Goal: Task Accomplishment & Management: Manage account settings

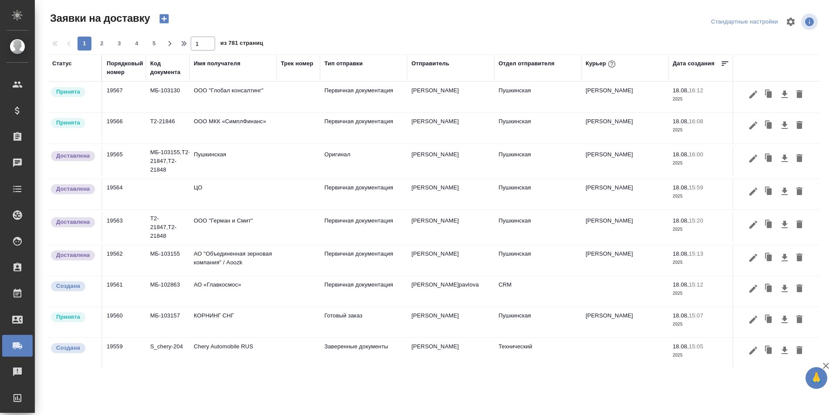
click at [127, 59] on div "Порядковый номер" at bounding box center [125, 67] width 37 height 17
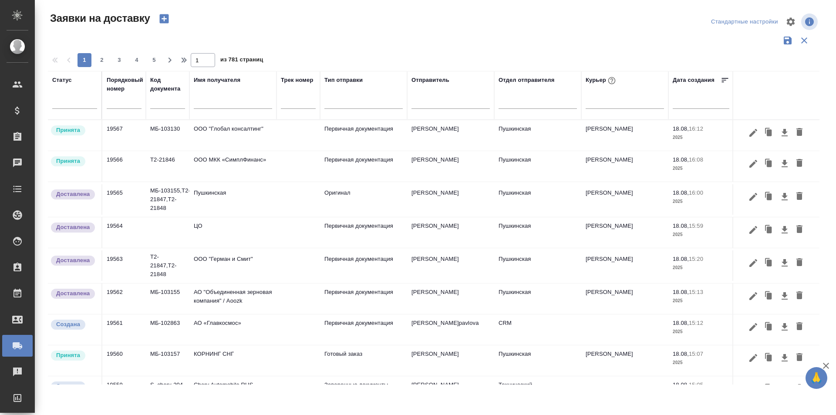
click at [136, 107] on input "text" at bounding box center [124, 102] width 35 height 12
paste input "19544"
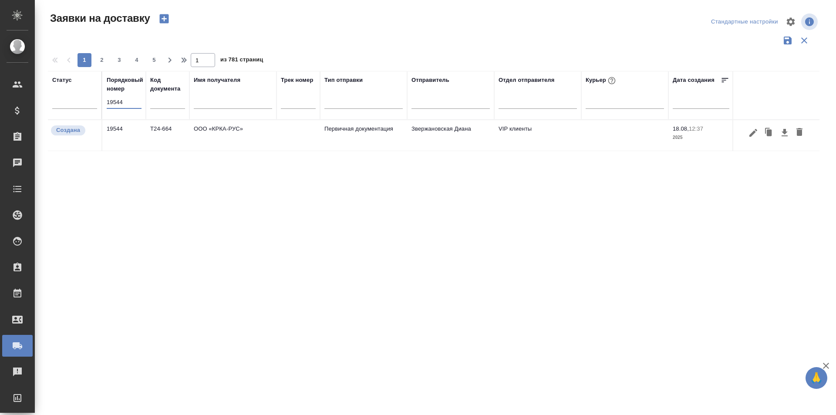
type input "19544"
click at [750, 135] on icon "button" at bounding box center [753, 132] width 8 height 8
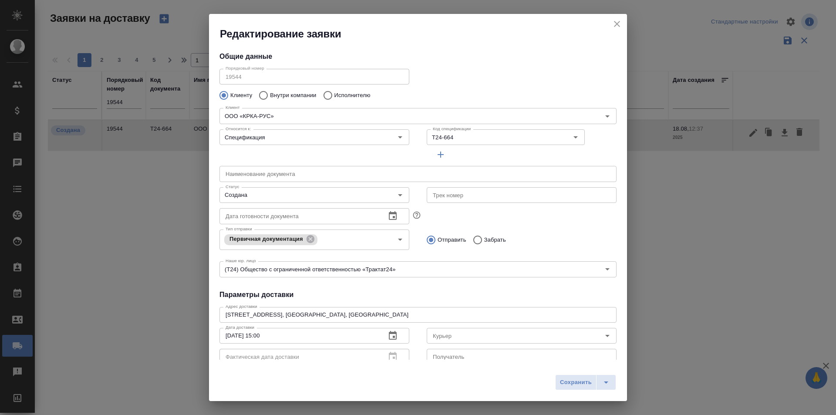
type input "[PERSON_NAME]"
type input "[PHONE_NUMBER]"
click at [270, 186] on div "Статус Создана Статус" at bounding box center [314, 194] width 190 height 21
click at [271, 187] on div "Создана Статус" at bounding box center [314, 195] width 190 height 16
click at [273, 195] on input "Создана" at bounding box center [299, 195] width 155 height 10
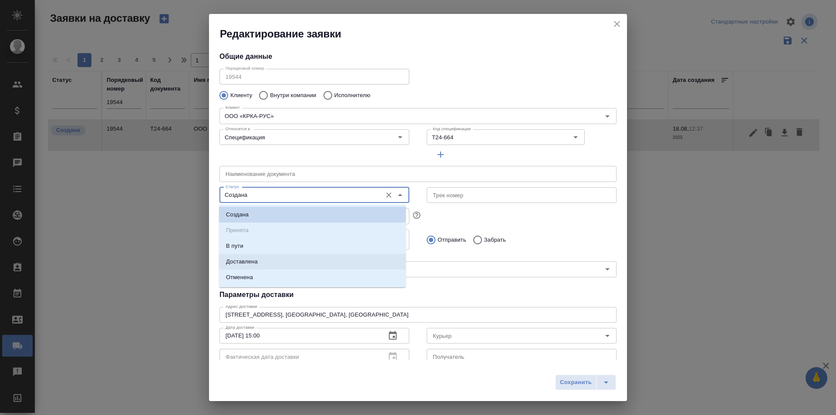
drag, startPoint x: 273, startPoint y: 260, endPoint x: 331, endPoint y: 287, distance: 63.9
click at [273, 260] on li "Доставлена" at bounding box center [312, 262] width 187 height 16
type input "Доставлена"
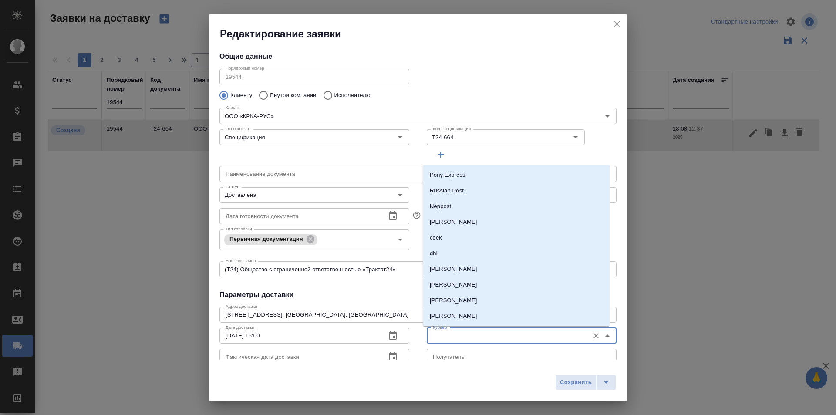
click at [431, 334] on input "Курьер" at bounding box center [506, 335] width 155 height 10
click at [458, 267] on p "[PERSON_NAME]" at bounding box center [453, 269] width 47 height 9
type input "[PERSON_NAME]"
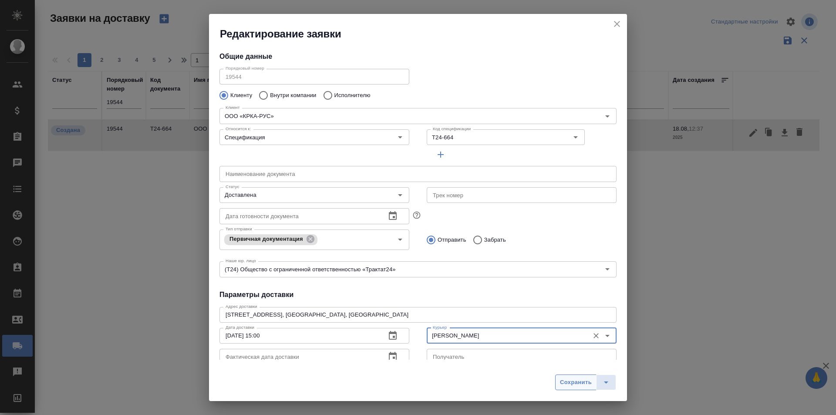
click at [576, 385] on span "Сохранить" at bounding box center [576, 382] width 32 height 10
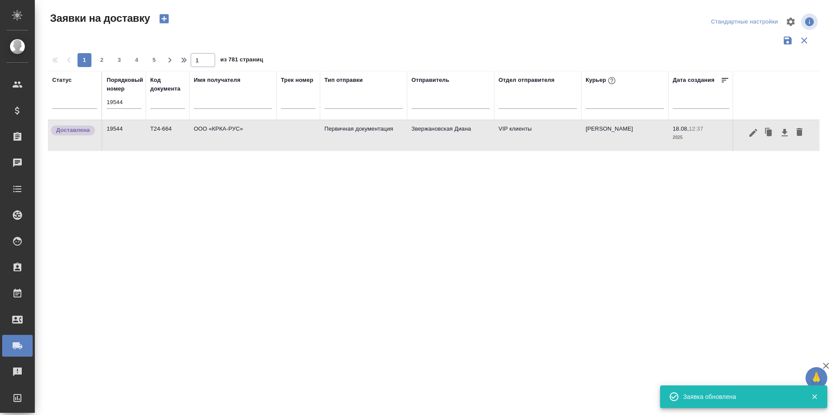
click at [114, 106] on input "19544" at bounding box center [124, 102] width 35 height 12
paste input "30"
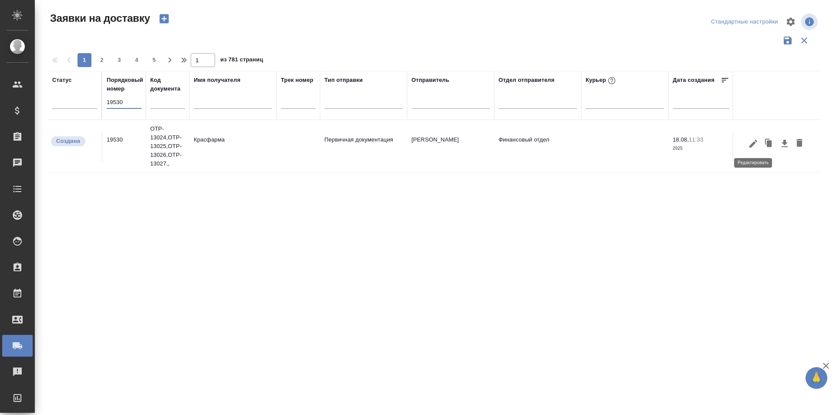
type input "19530"
click at [753, 140] on icon "button" at bounding box center [753, 143] width 10 height 10
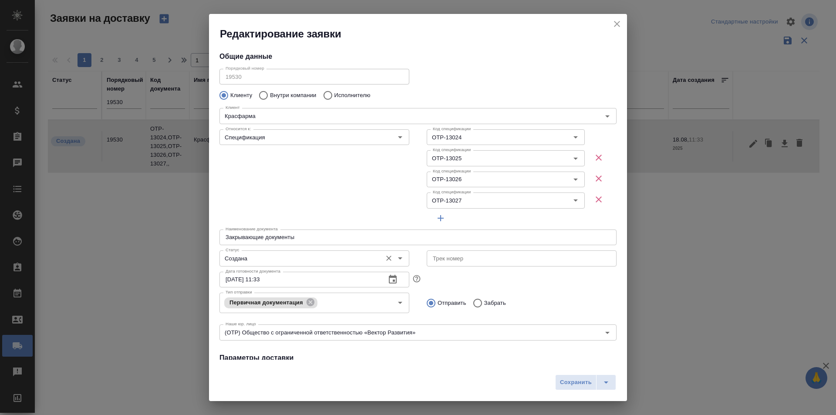
type input "[PERSON_NAME]"
type input "[PHONE_NUMBER]"
click at [274, 259] on input "Создана" at bounding box center [299, 258] width 155 height 10
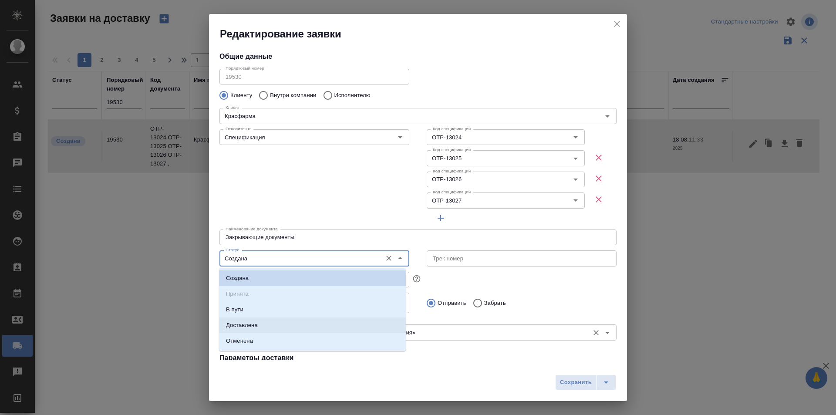
click at [256, 325] on p "Доставлена" at bounding box center [242, 325] width 32 height 9
type input "Доставлена"
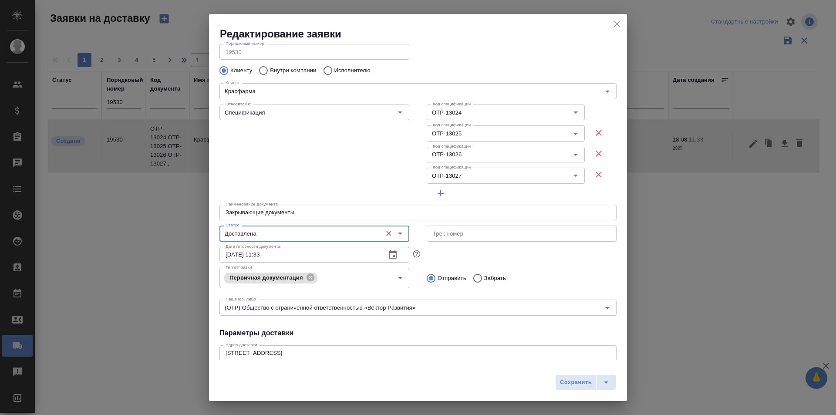
scroll to position [44, 0]
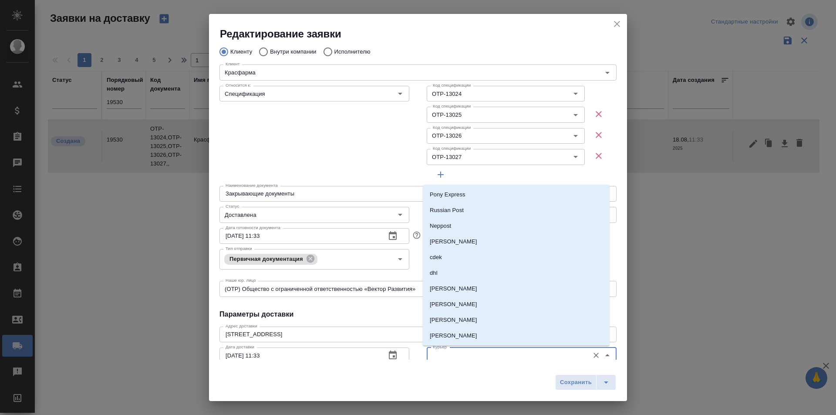
click at [448, 359] on input "Курьер" at bounding box center [506, 355] width 155 height 10
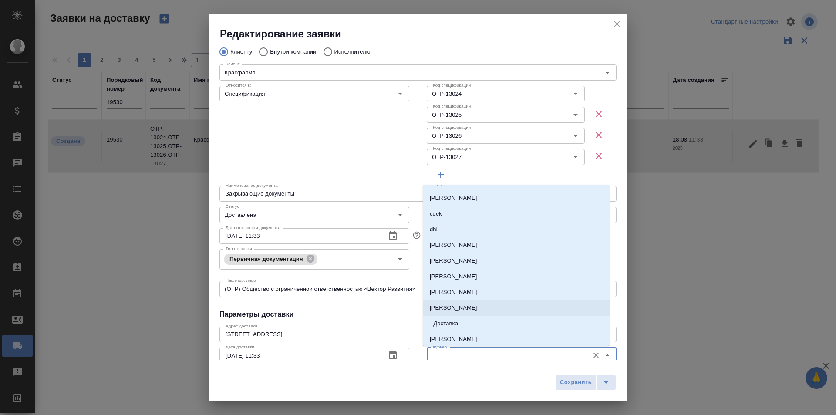
click at [471, 311] on p "[PERSON_NAME]" at bounding box center [453, 307] width 47 height 9
type input "[PERSON_NAME]"
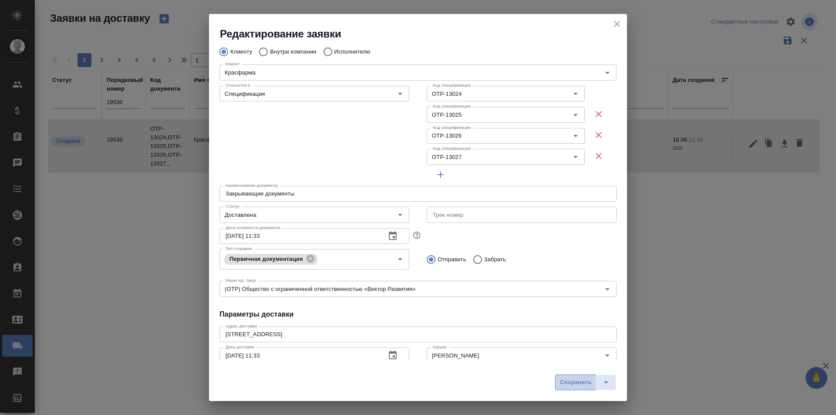
click at [572, 380] on span "Сохранить" at bounding box center [576, 382] width 32 height 10
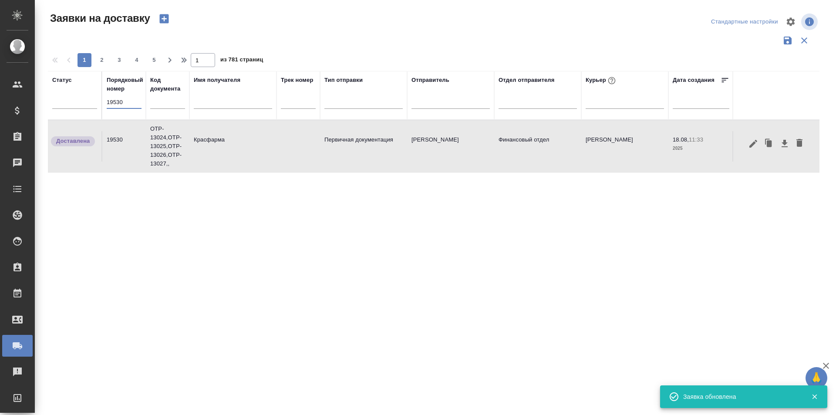
click at [126, 100] on input "19530" at bounding box center [124, 102] width 35 height 12
paste input "44"
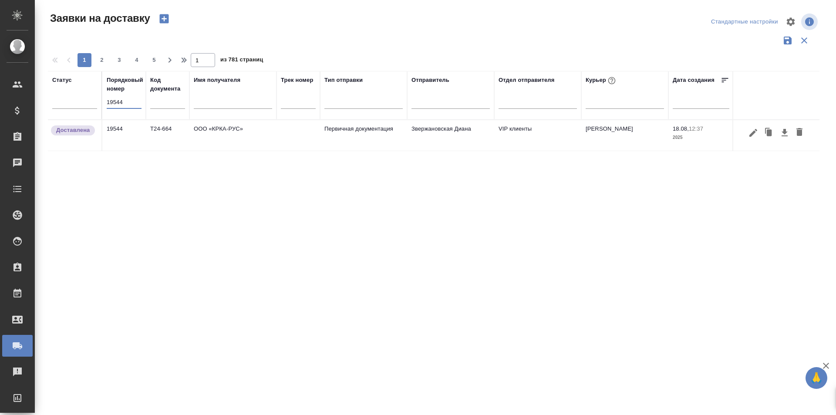
type input "19544"
click at [122, 97] on input "19544" at bounding box center [124, 102] width 35 height 12
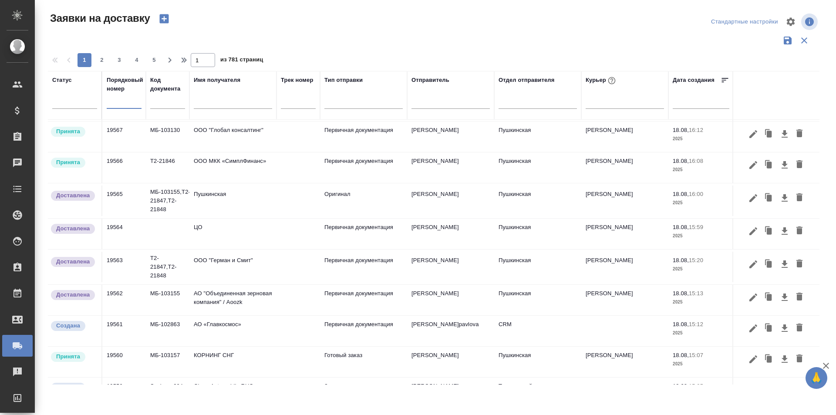
scroll to position [0, 0]
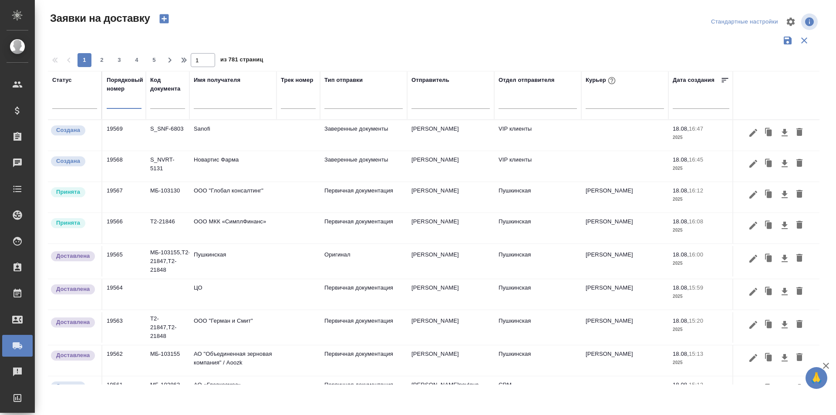
paste input "19534"
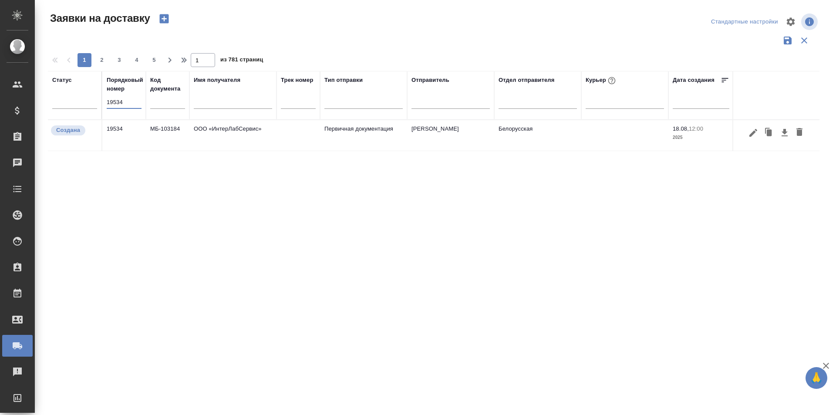
type input "19534"
click at [751, 135] on icon "button" at bounding box center [753, 132] width 8 height 8
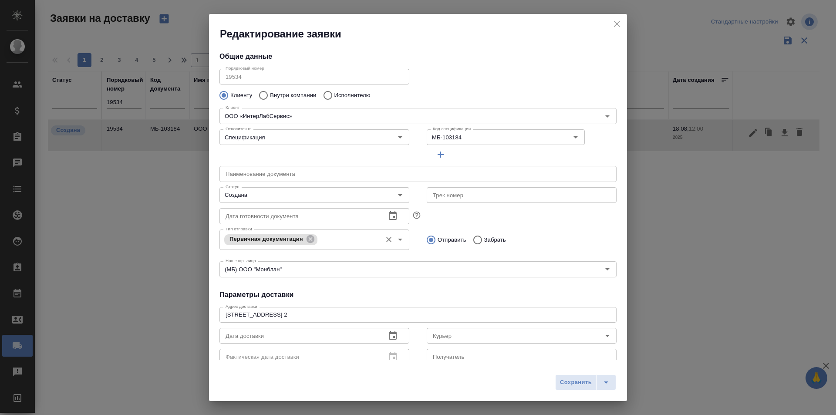
type input "[PERSON_NAME]"
type input "[PHONE_NUMBER] доб. 1726"
click at [268, 187] on div "Создана Статус" at bounding box center [314, 195] width 190 height 16
click at [291, 195] on input "Создана" at bounding box center [299, 195] width 155 height 10
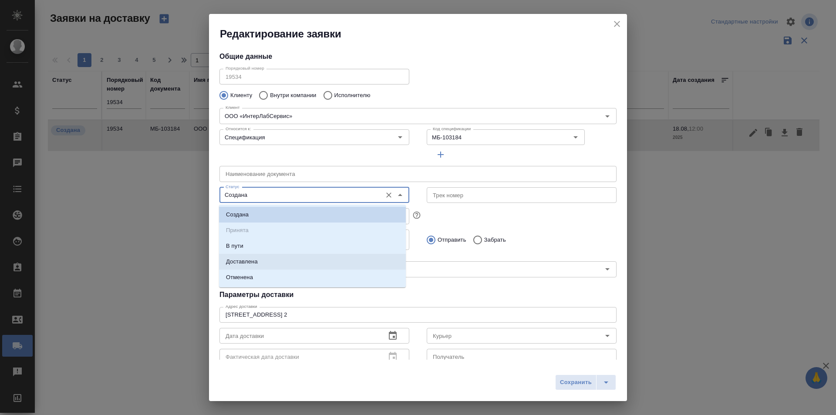
click at [277, 260] on li "Доставлена" at bounding box center [312, 262] width 187 height 16
type input "Доставлена"
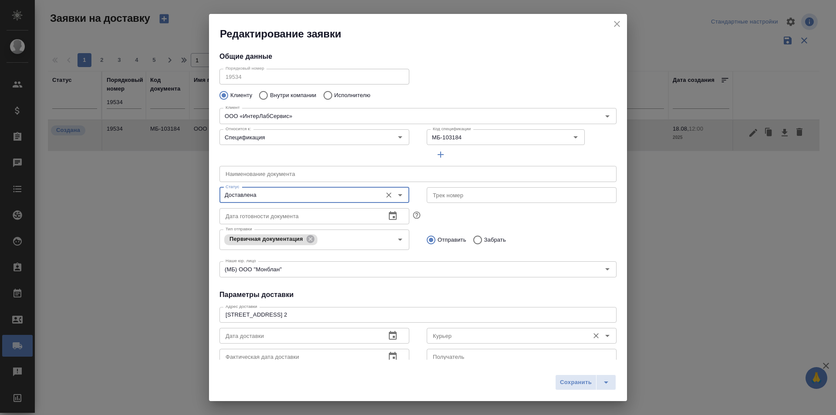
click at [441, 341] on div "Курьер" at bounding box center [522, 336] width 190 height 16
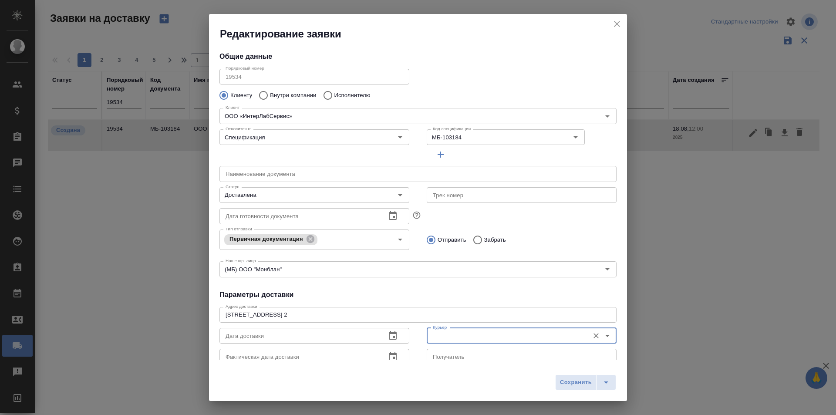
click at [446, 334] on input "Курьер" at bounding box center [506, 335] width 155 height 10
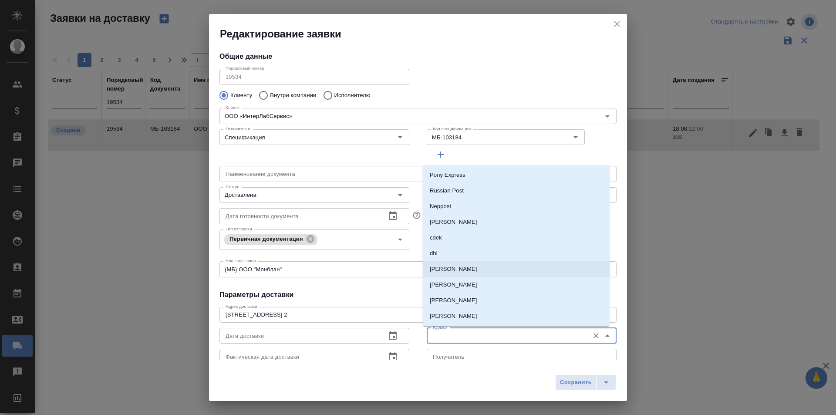
click at [472, 272] on li "[PERSON_NAME]" at bounding box center [516, 269] width 187 height 16
type input "[PERSON_NAME]"
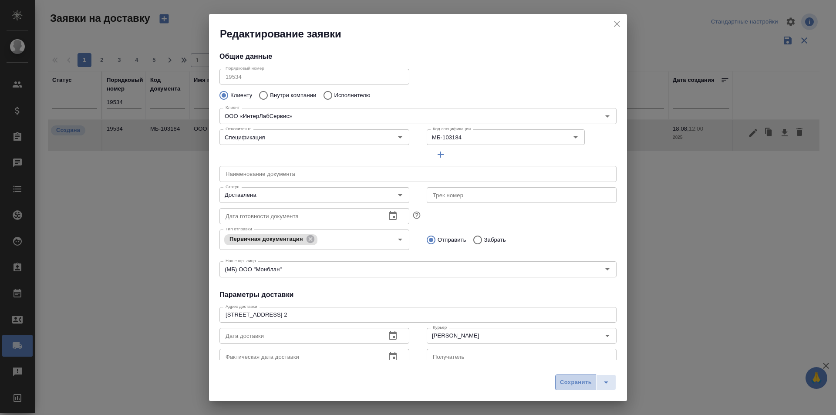
click at [571, 384] on span "Сохранить" at bounding box center [576, 382] width 32 height 10
